Goal: Register for event/course

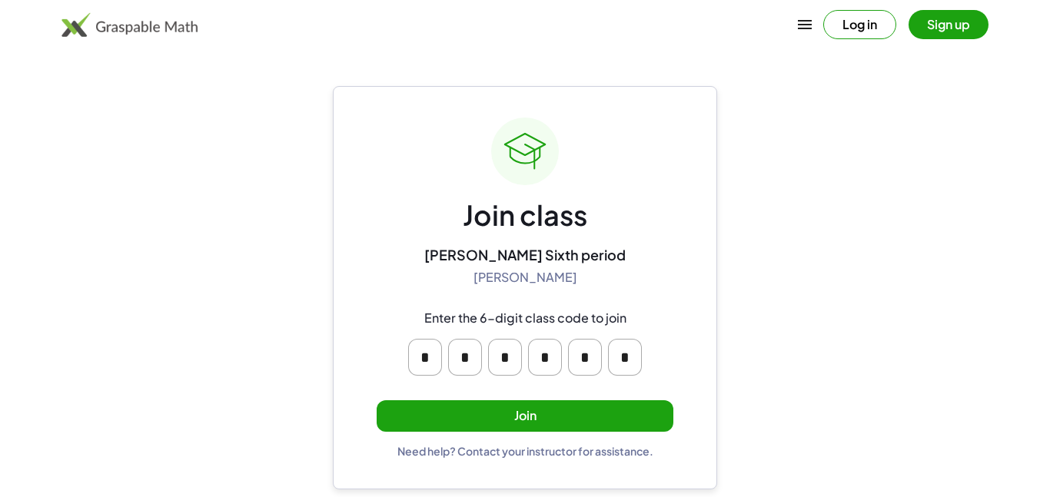
click at [618, 417] on button "Join" at bounding box center [525, 416] width 297 height 32
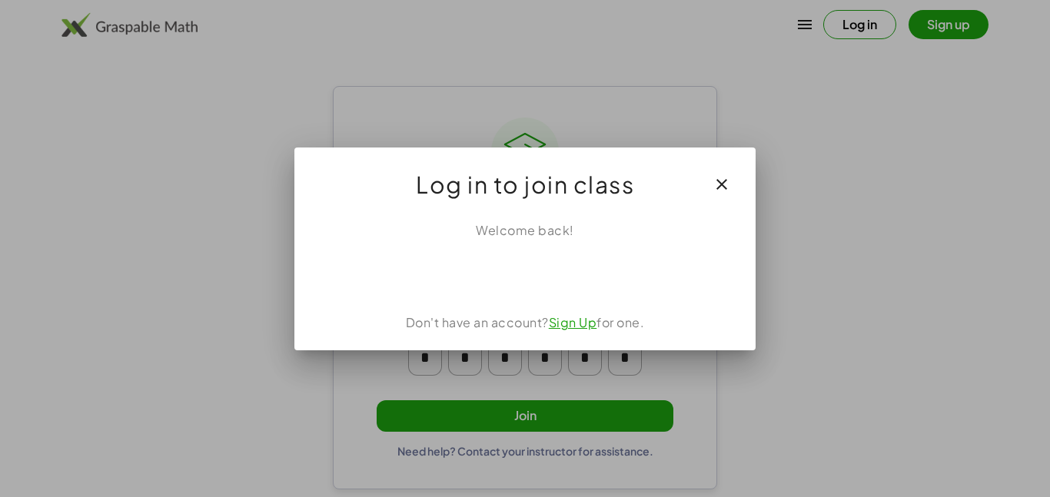
click at [732, 177] on button "button" at bounding box center [721, 184] width 37 height 37
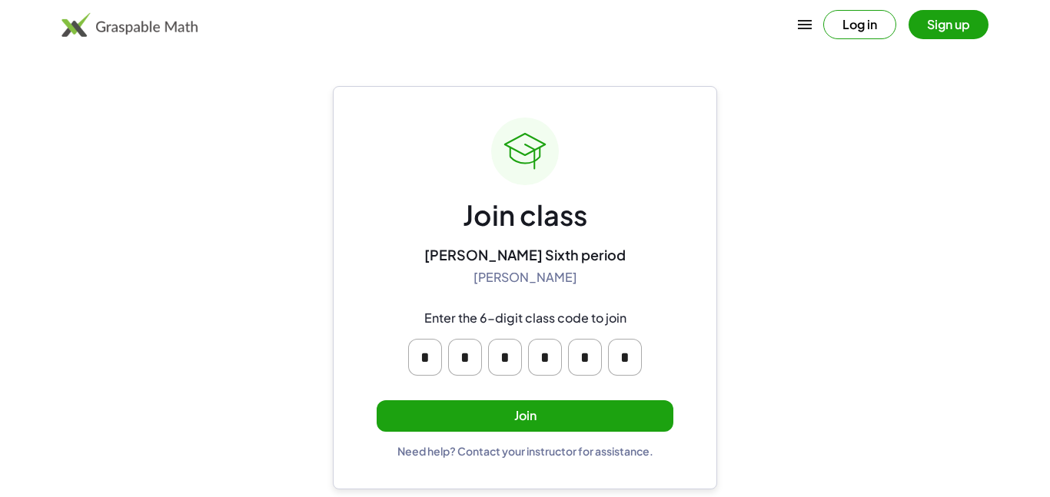
click at [590, 413] on button "Join" at bounding box center [525, 416] width 297 height 32
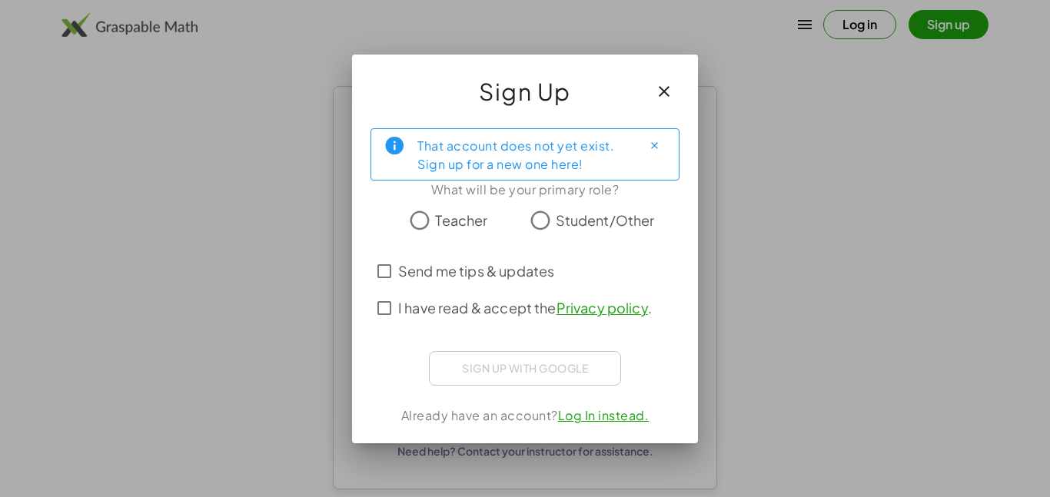
click at [632, 224] on span "Student/Other" at bounding box center [605, 220] width 99 height 21
click at [623, 215] on span "Student/Other" at bounding box center [605, 220] width 99 height 21
click at [672, 95] on icon "button" at bounding box center [664, 91] width 18 height 18
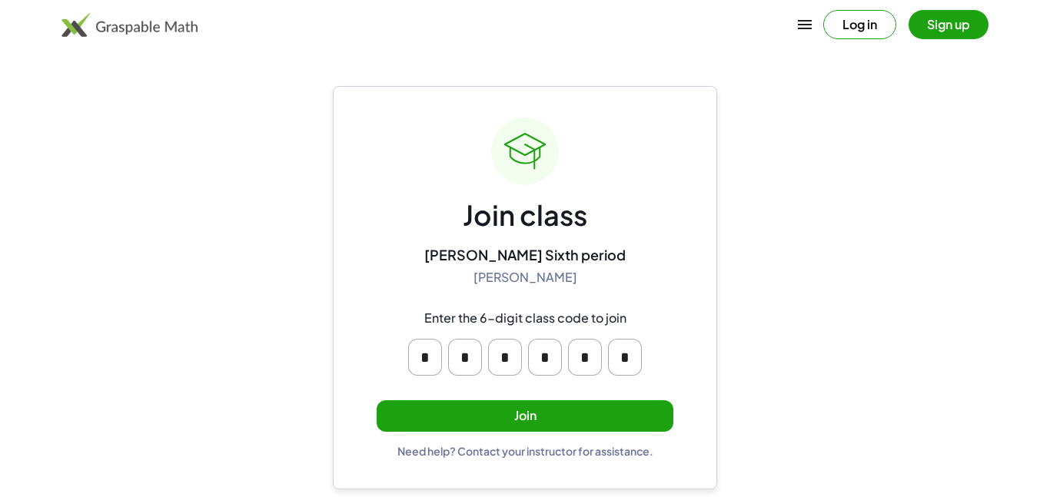
click at [611, 410] on button "Join" at bounding box center [525, 416] width 297 height 32
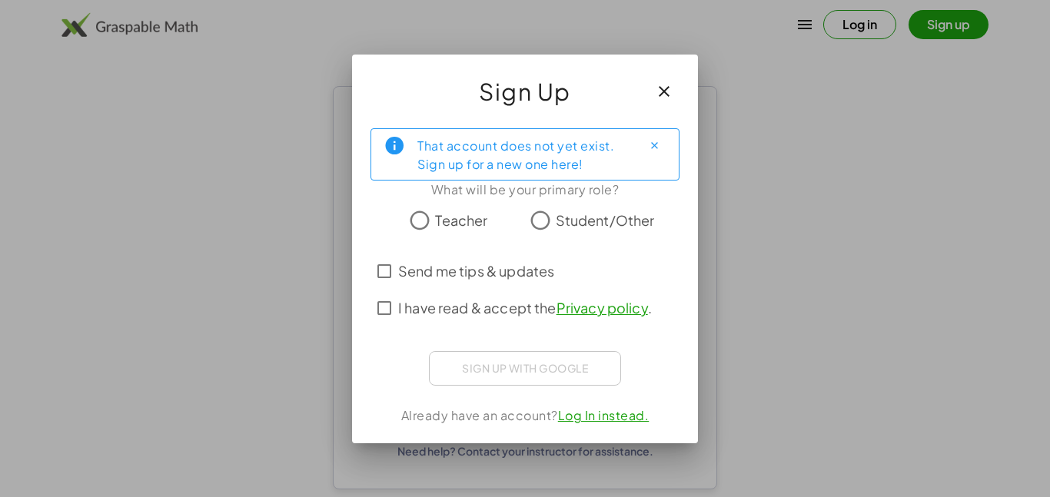
click at [567, 223] on span "Student/Other" at bounding box center [605, 220] width 99 height 21
click at [577, 363] on div "Sign up with Google Sign in with Google Sign in with Google. Opens in new tab" at bounding box center [525, 368] width 192 height 35
click at [502, 314] on span "I have read & accept the Privacy policy ." at bounding box center [525, 307] width 254 height 21
click at [495, 303] on span "I have read & accept the Privacy policy ." at bounding box center [525, 307] width 254 height 21
